Goal: Navigation & Orientation: Find specific page/section

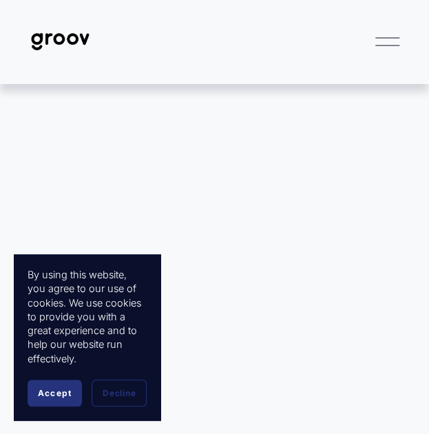
click at [379, 54] on div at bounding box center [388, 42] width 24 height 24
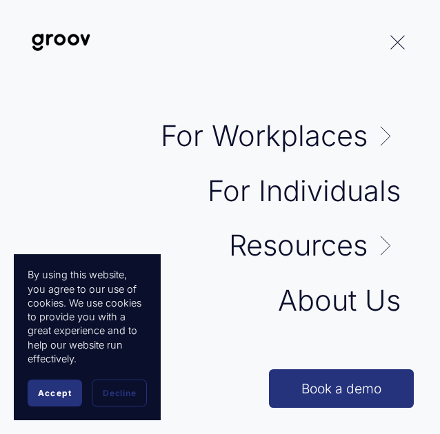
click at [306, 307] on link "About Us" at bounding box center [339, 301] width 123 height 29
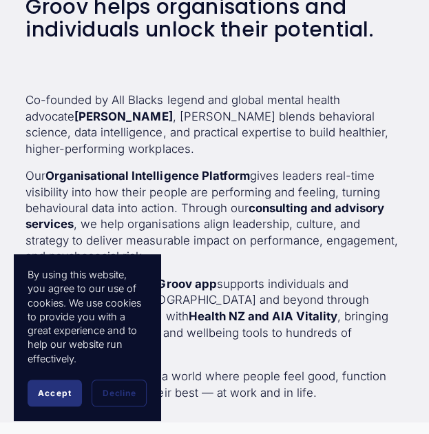
scroll to position [313, 0]
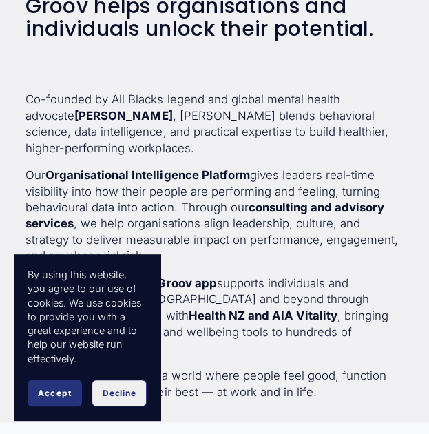
click at [136, 392] on span "Decline" at bounding box center [119, 393] width 33 height 10
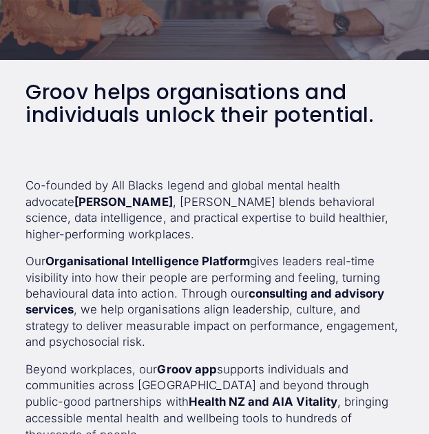
scroll to position [229, 0]
